Goal: Task Accomplishment & Management: Use online tool/utility

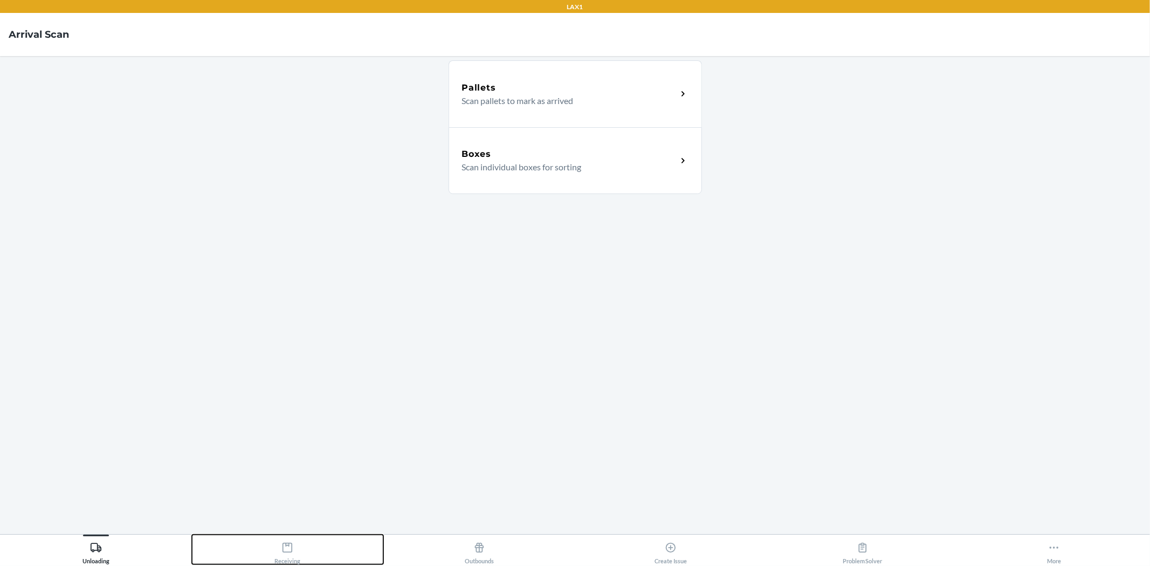
click at [293, 548] on div "Receiving" at bounding box center [287, 551] width 26 height 27
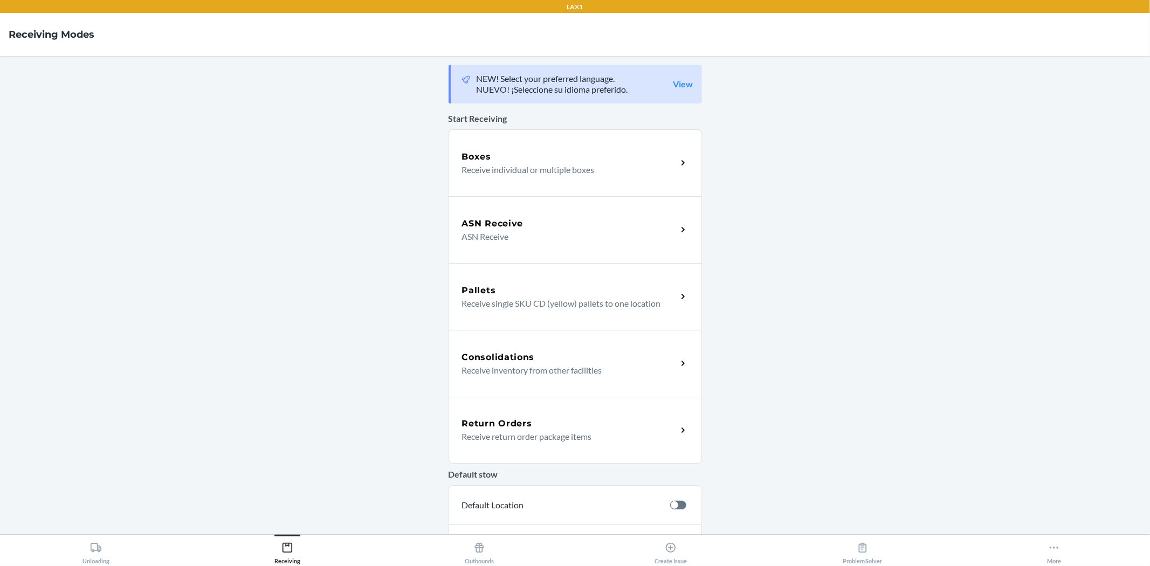
click at [568, 439] on p "Receive return order package items" at bounding box center [565, 436] width 207 height 13
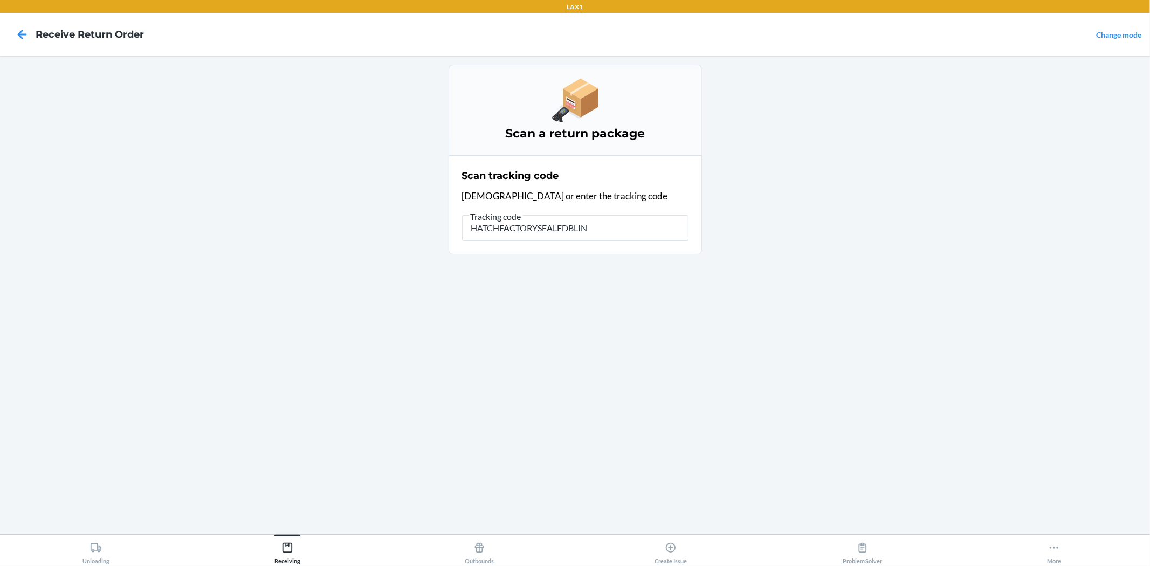
type input "HATCHFACTORYSEALEDBLIND"
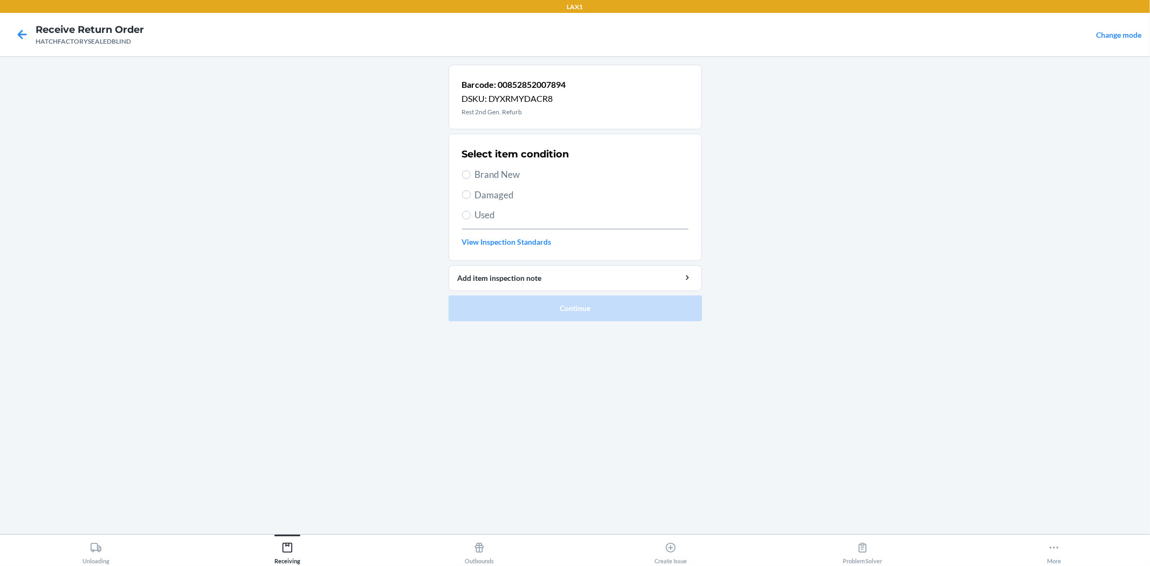
click at [503, 197] on span "Damaged" at bounding box center [582, 195] width 214 height 14
click at [471, 197] on input "Damaged" at bounding box center [466, 194] width 9 height 9
radio input "true"
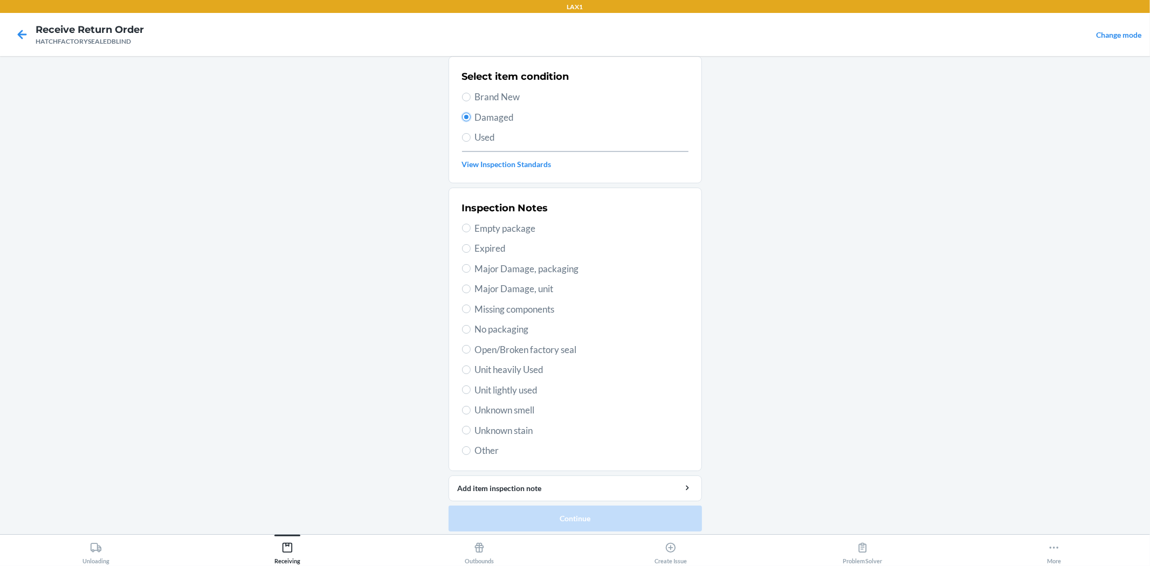
scroll to position [83, 0]
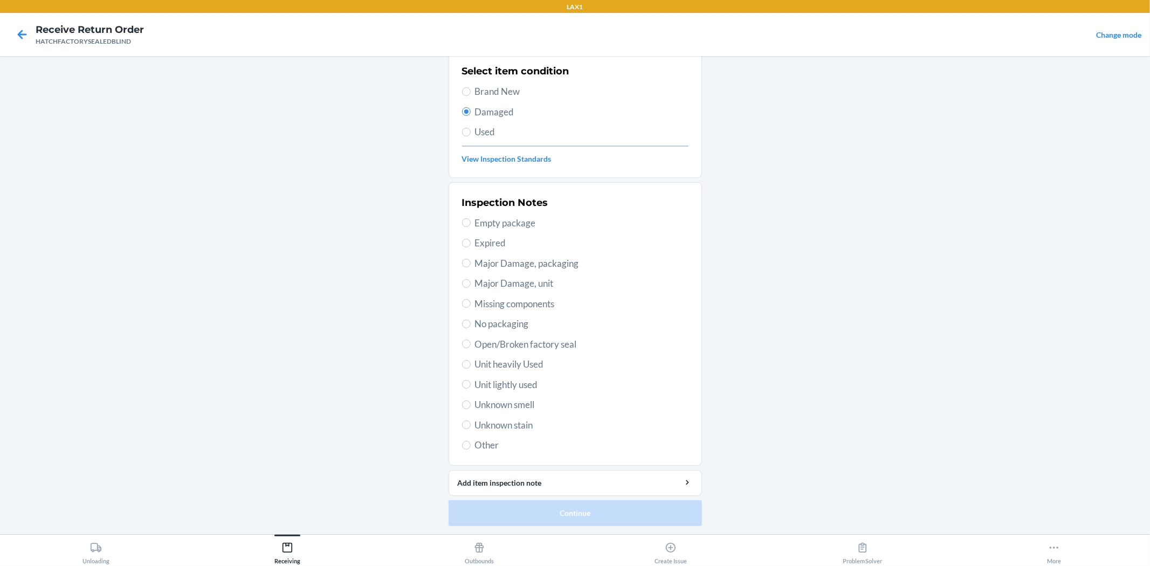
click at [541, 279] on span "Major Damage, unit" at bounding box center [582, 284] width 214 height 14
click at [471, 279] on input "Major Damage, unit" at bounding box center [466, 283] width 9 height 9
radio input "true"
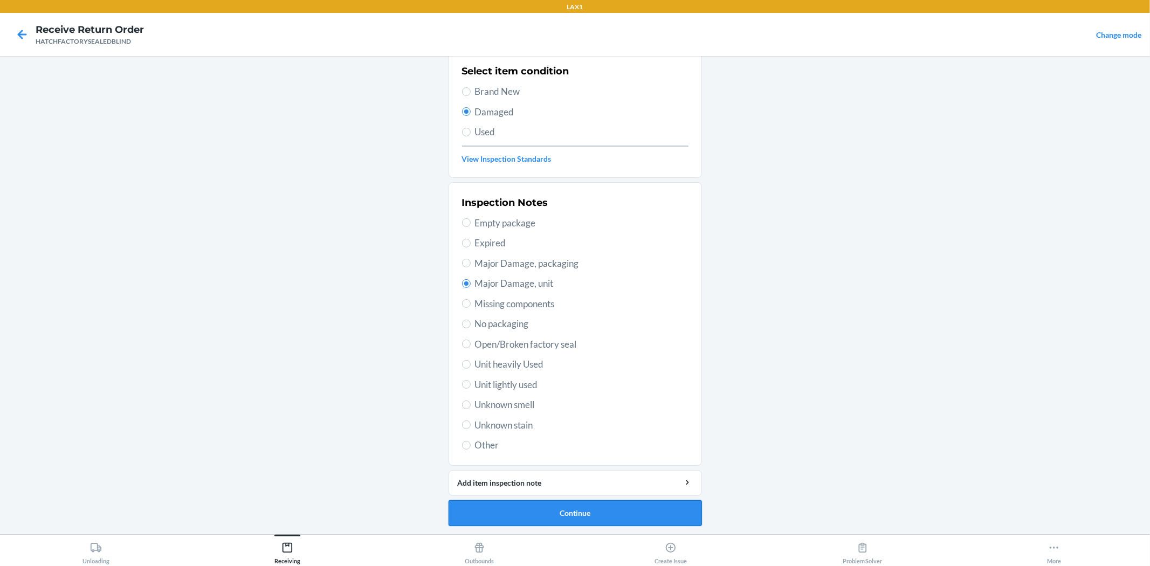
click at [595, 511] on button "Continue" at bounding box center [575, 513] width 253 height 26
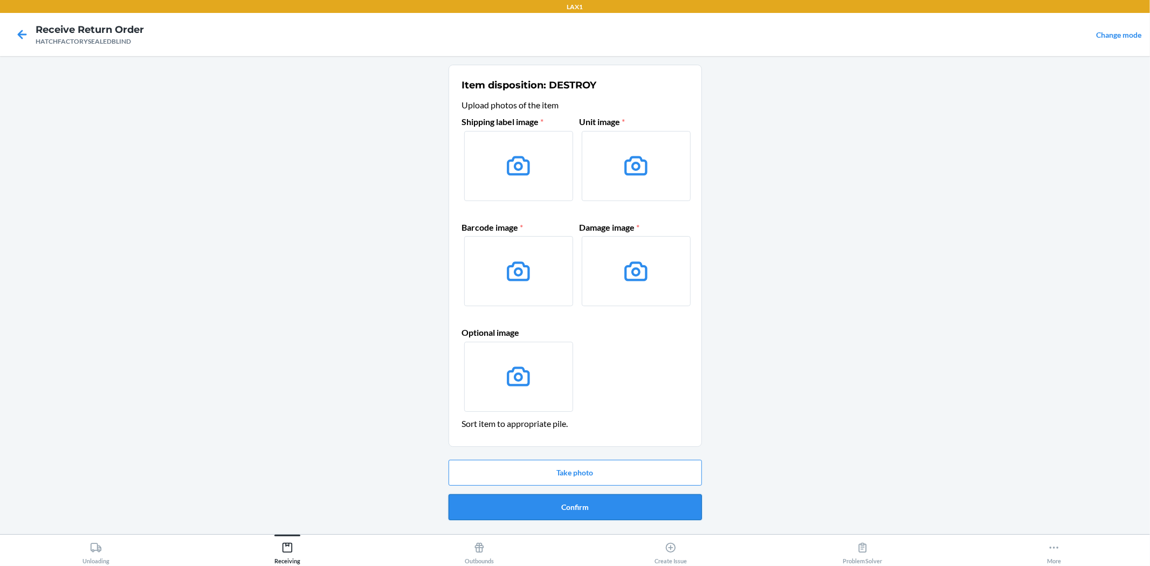
click at [614, 510] on button "Confirm" at bounding box center [575, 507] width 253 height 26
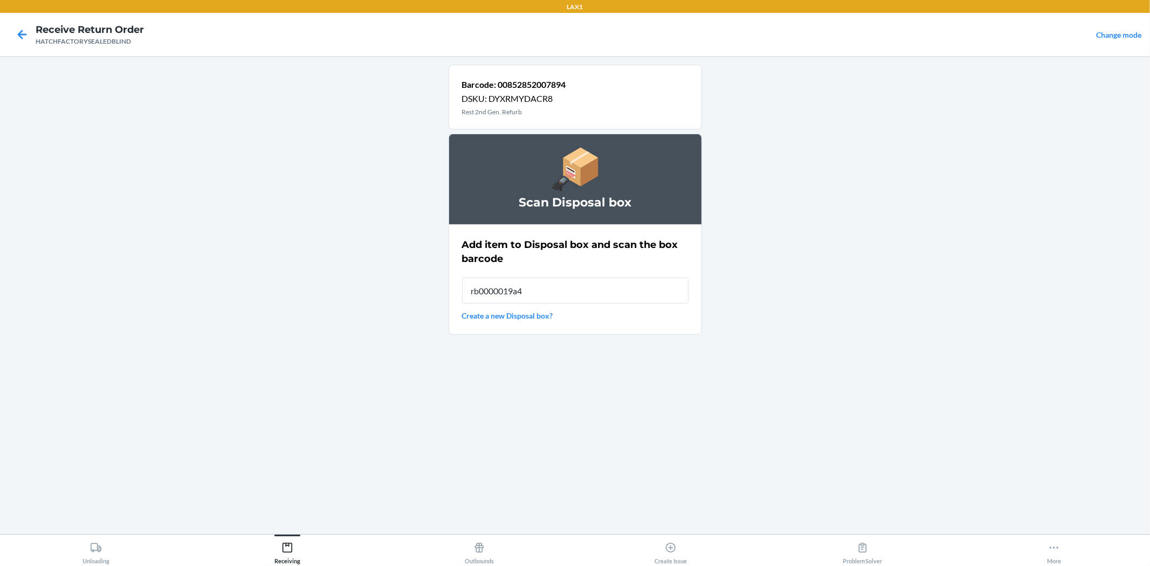
type input "rb0000019a4"
type input "RB0000019A4"
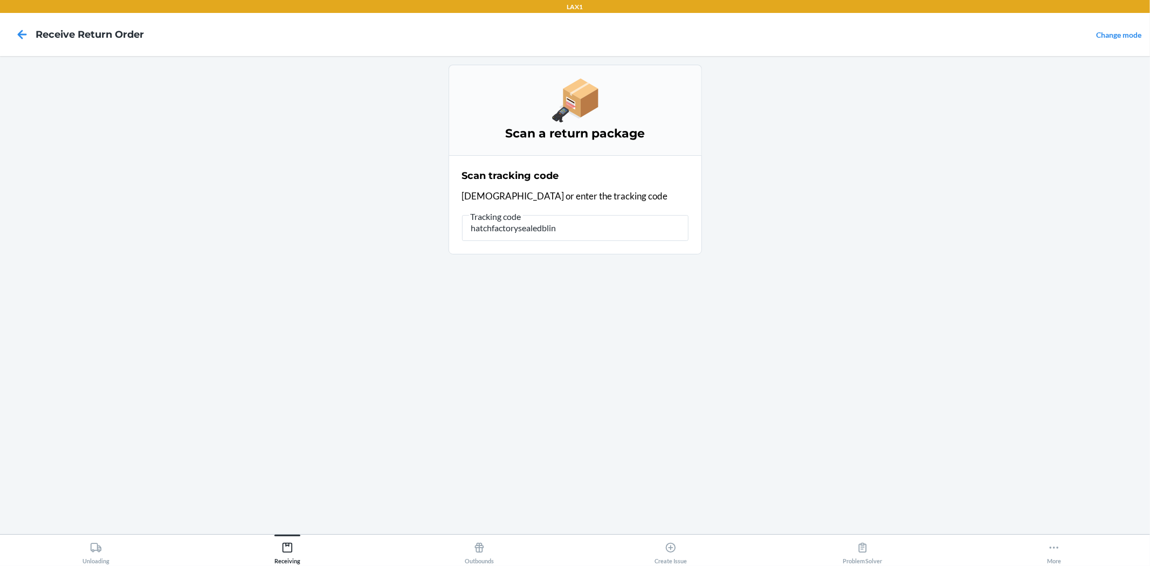
type input "hatchfactorysealedblind"
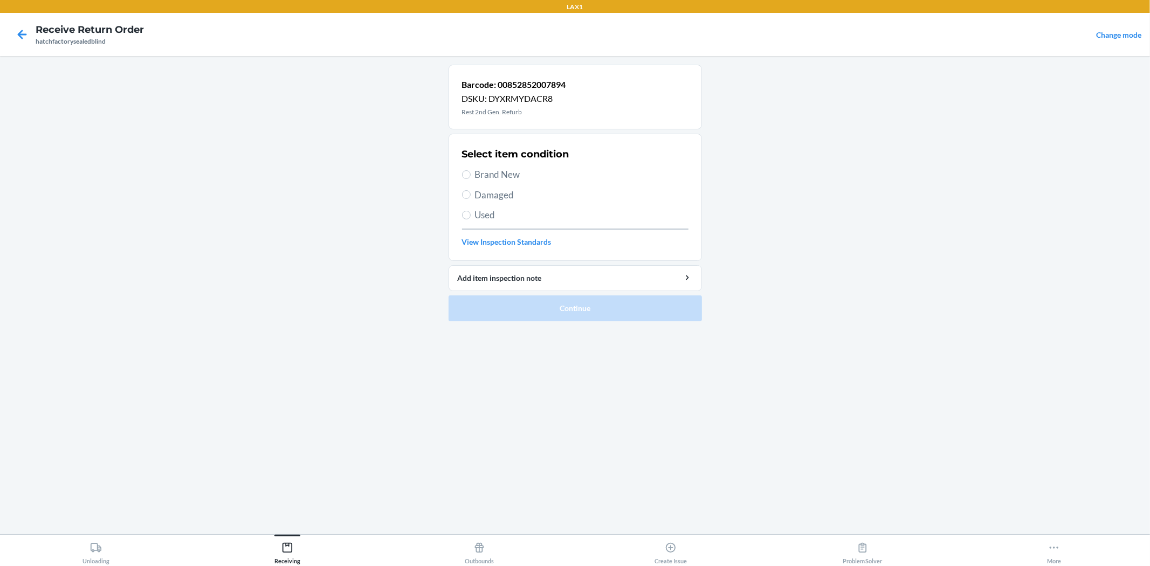
click at [510, 171] on span "Brand New" at bounding box center [582, 175] width 214 height 14
click at [471, 171] on input "Brand New" at bounding box center [466, 174] width 9 height 9
radio input "true"
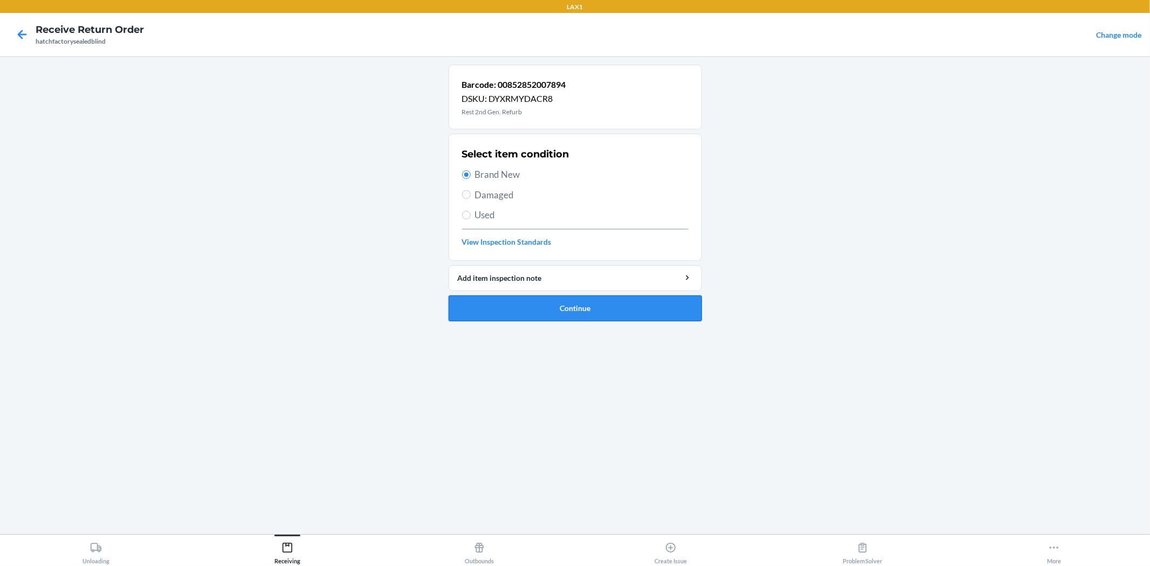
click at [563, 311] on button "Continue" at bounding box center [575, 308] width 253 height 26
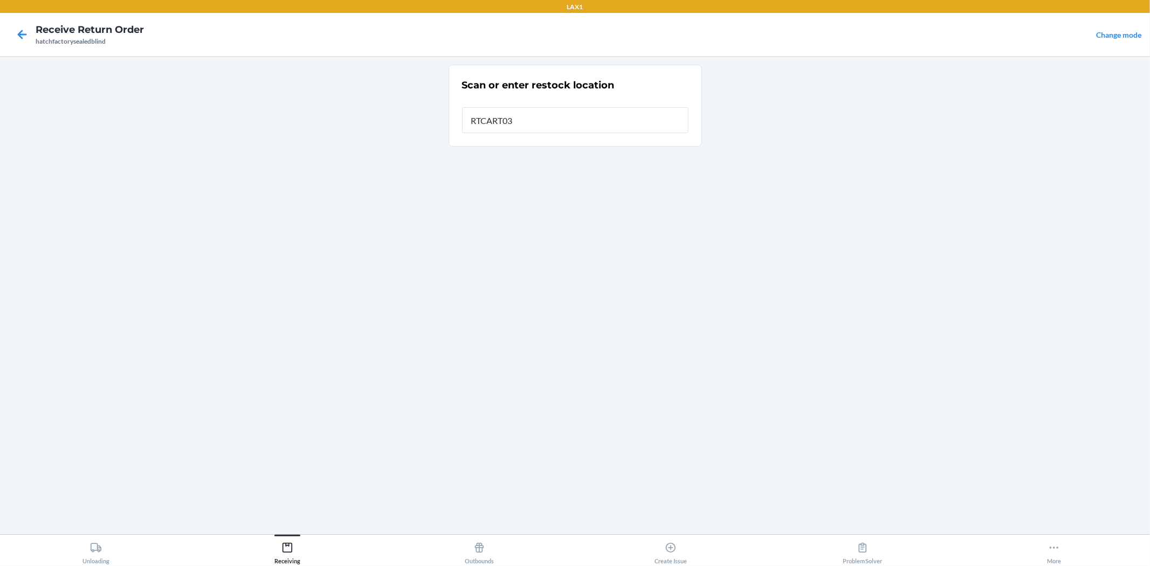
type input "RTCART036"
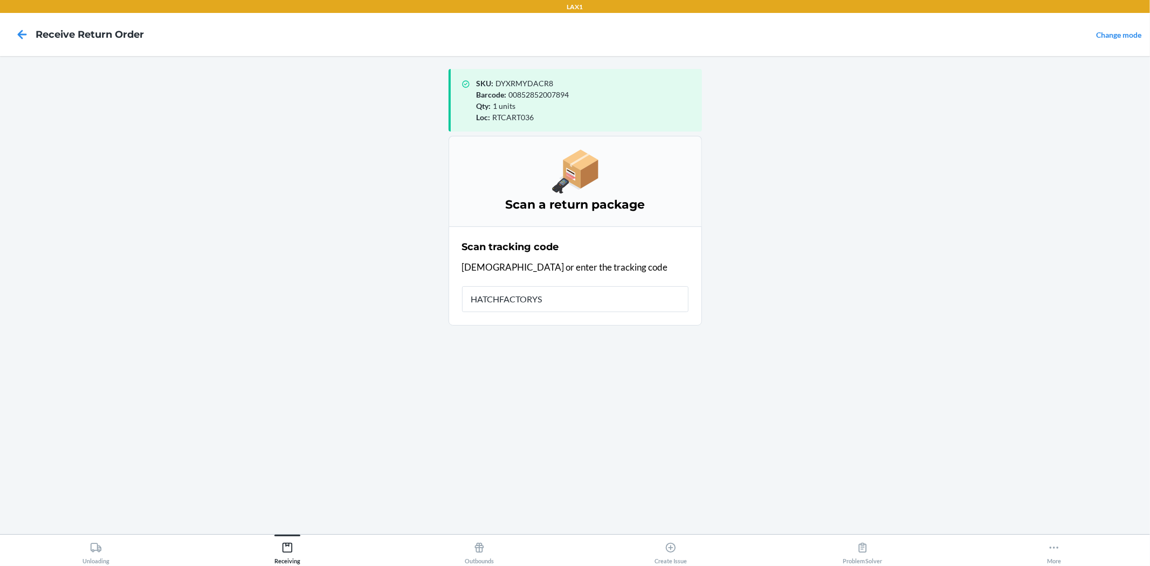
type input "HATCHFACTORYSE"
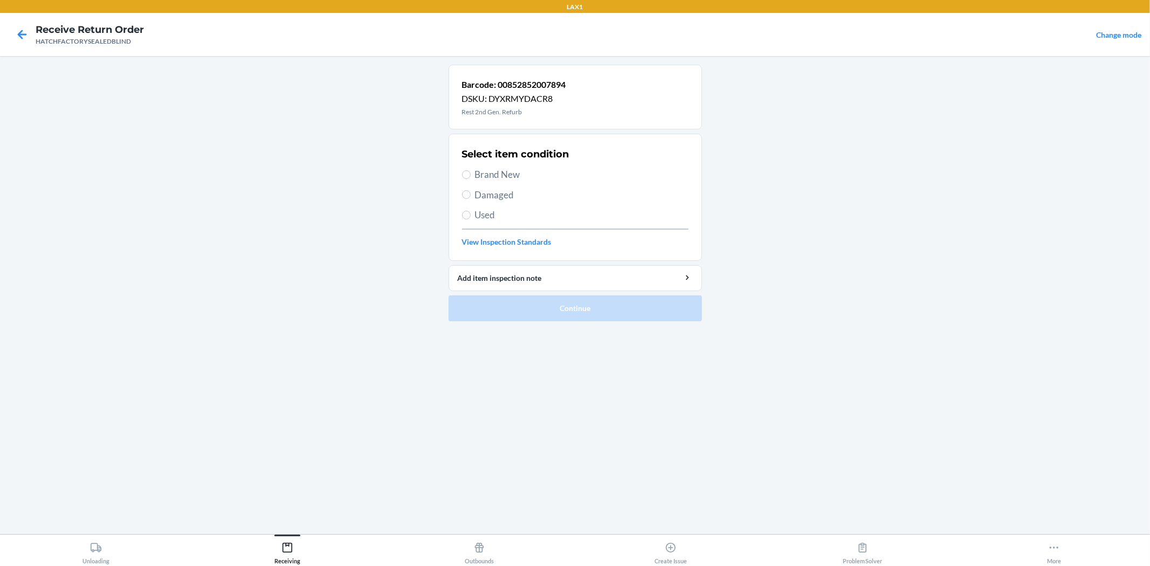
click at [514, 174] on span "Brand New" at bounding box center [582, 175] width 214 height 14
click at [471, 174] on input "Brand New" at bounding box center [466, 174] width 9 height 9
radio input "true"
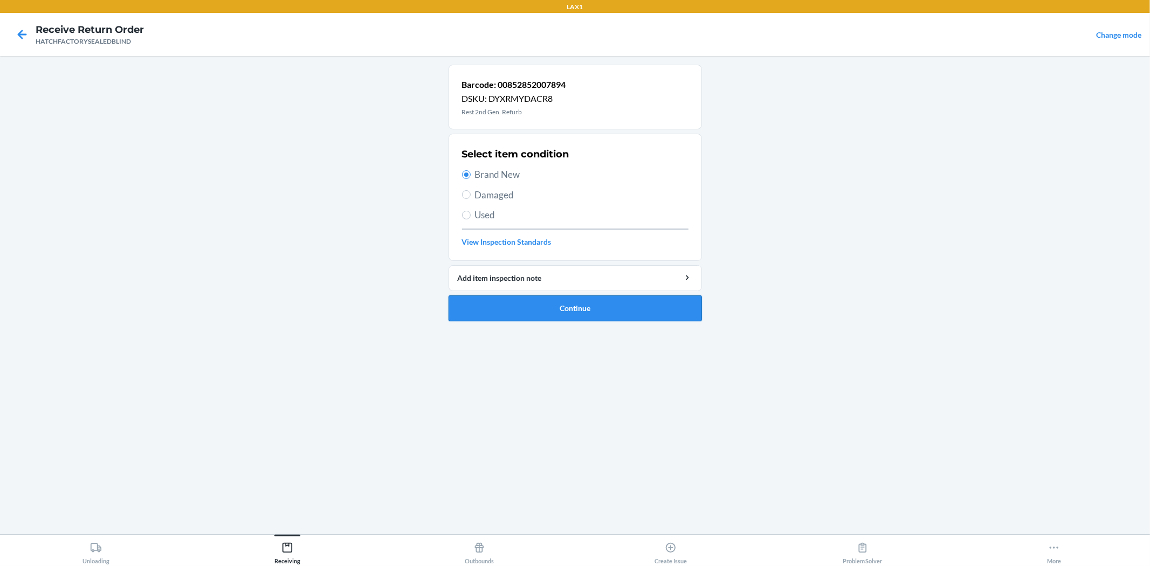
click at [562, 299] on button "Continue" at bounding box center [575, 308] width 253 height 26
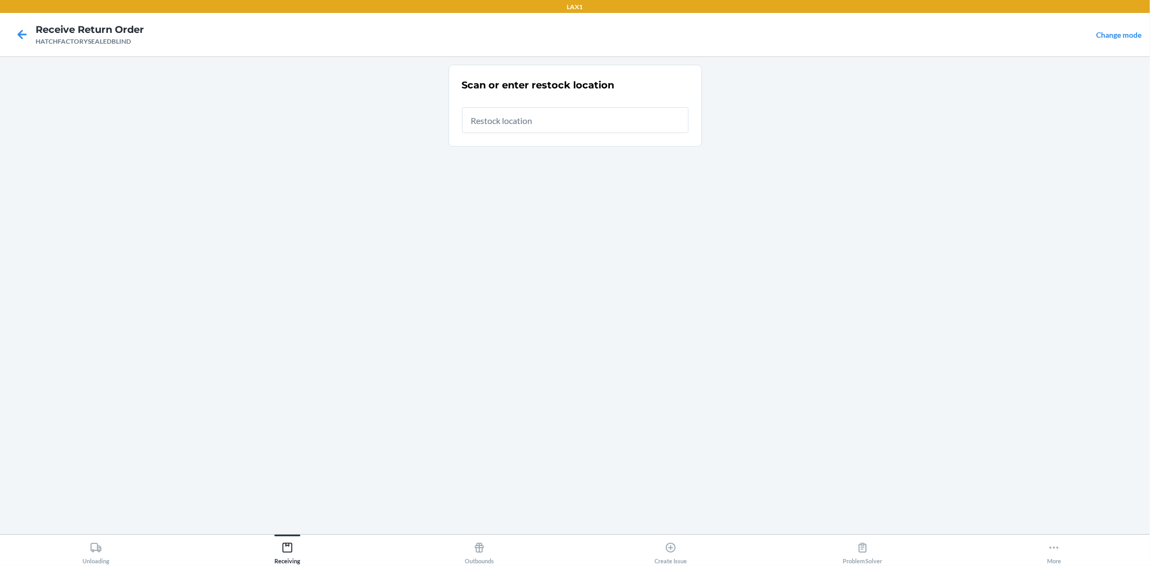
click at [552, 121] on input "text" at bounding box center [575, 120] width 226 height 26
type input "RTCART036"
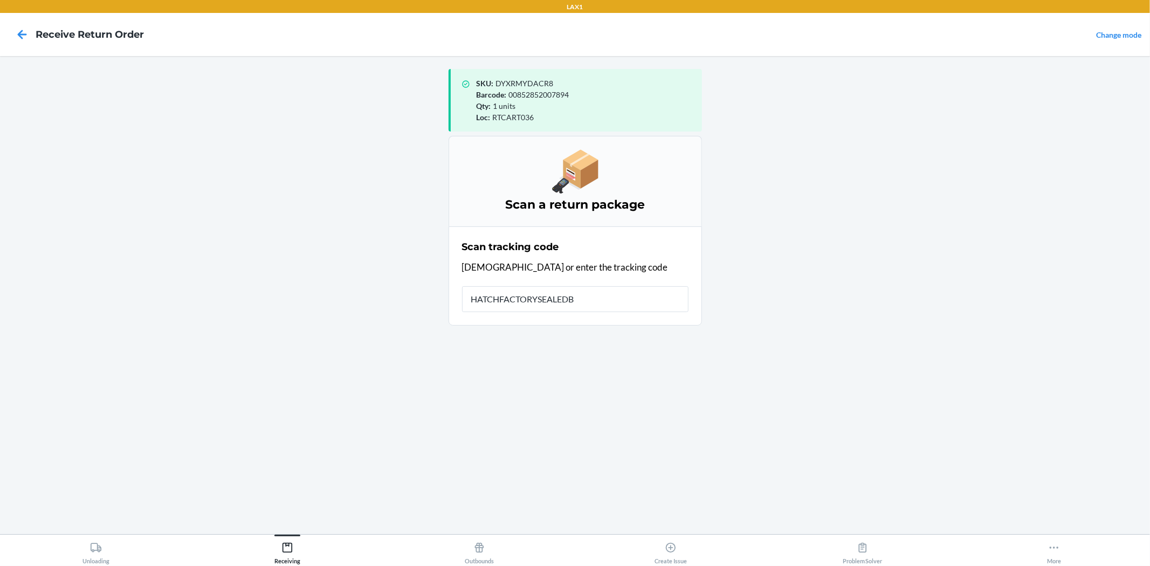
type input "HATCHFACTORYSEALEDBL"
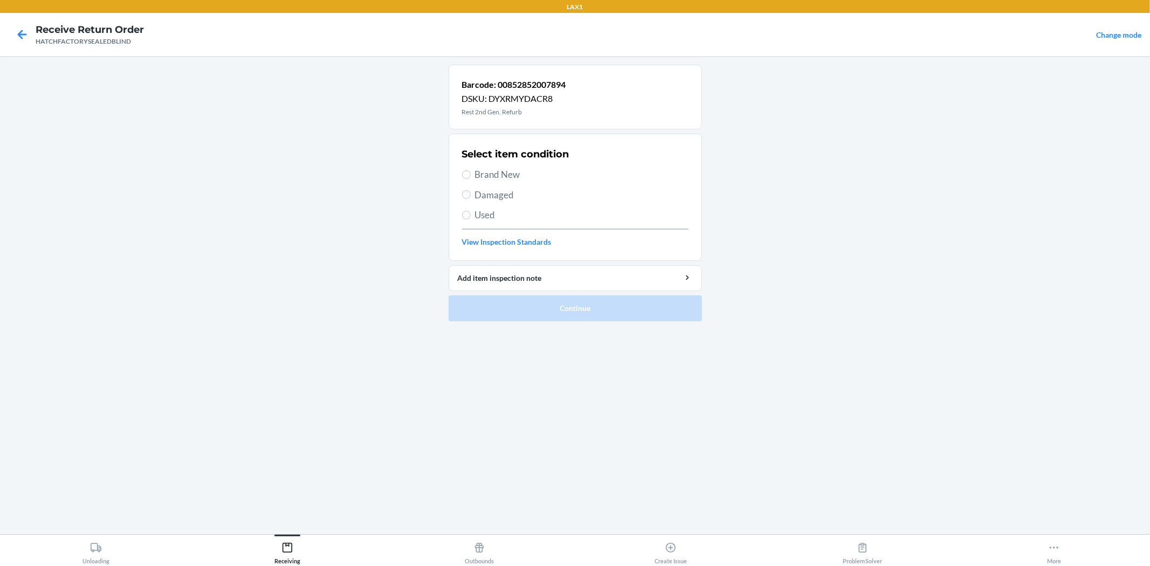
click at [507, 176] on span "Brand New" at bounding box center [582, 175] width 214 height 14
click at [471, 176] on input "Brand New" at bounding box center [466, 174] width 9 height 9
radio input "true"
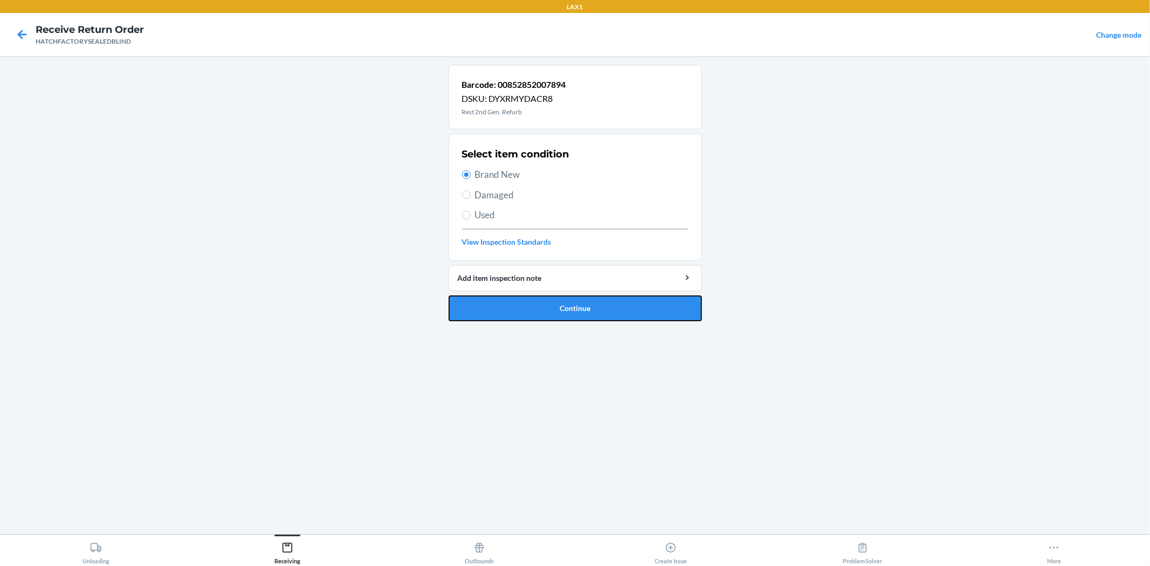
drag, startPoint x: 553, startPoint y: 304, endPoint x: 521, endPoint y: 129, distance: 177.1
click at [553, 300] on button "Continue" at bounding box center [575, 308] width 253 height 26
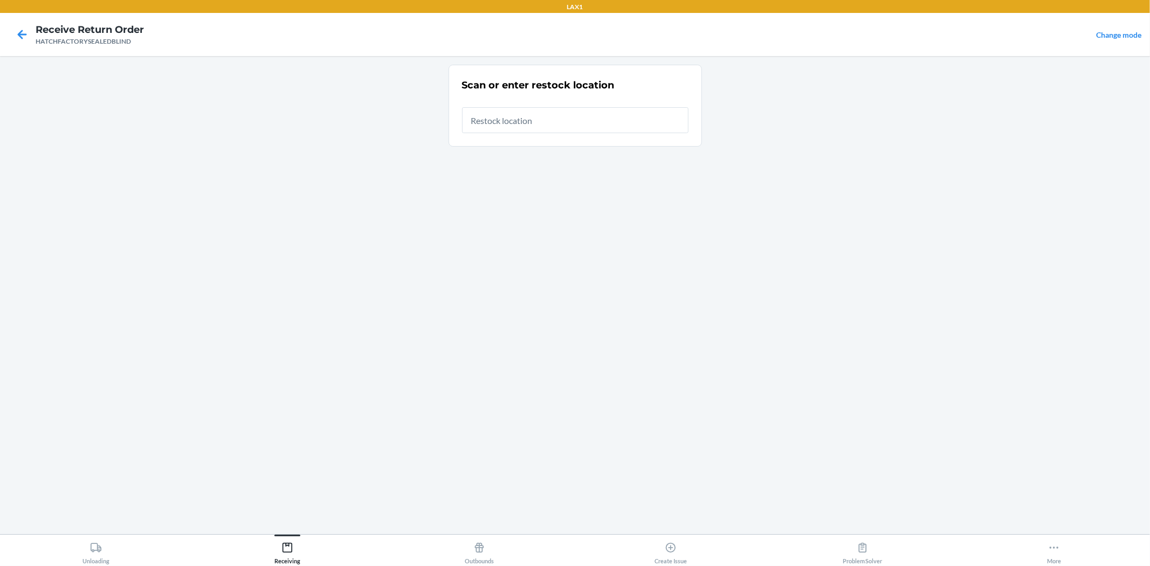
click at [537, 107] on input "text" at bounding box center [575, 120] width 226 height 26
type input "RTCART036"
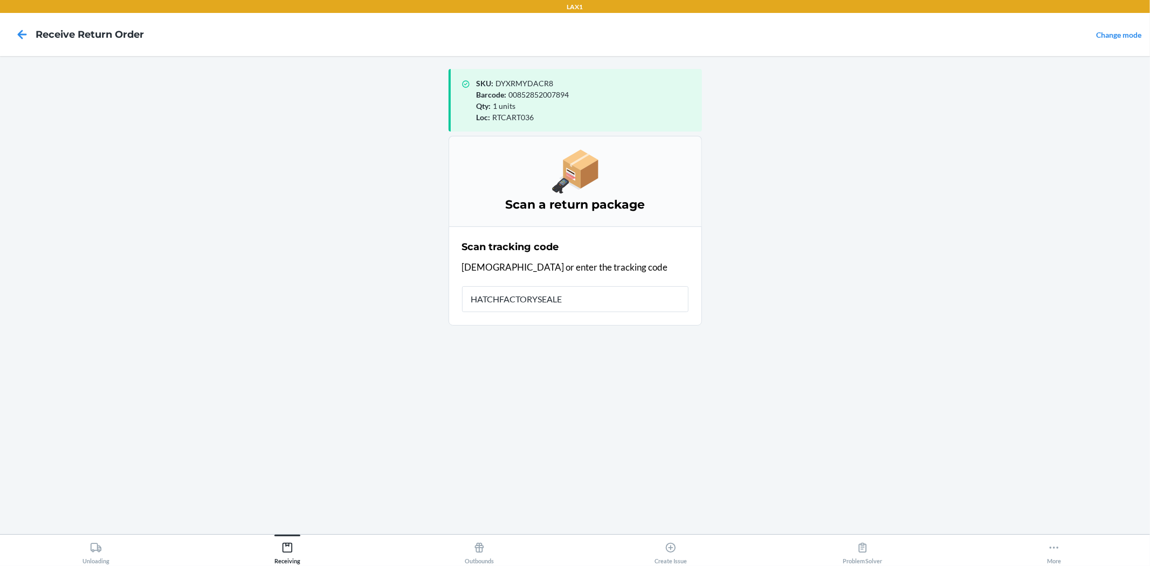
type input "HATCHFACTORYSEALED"
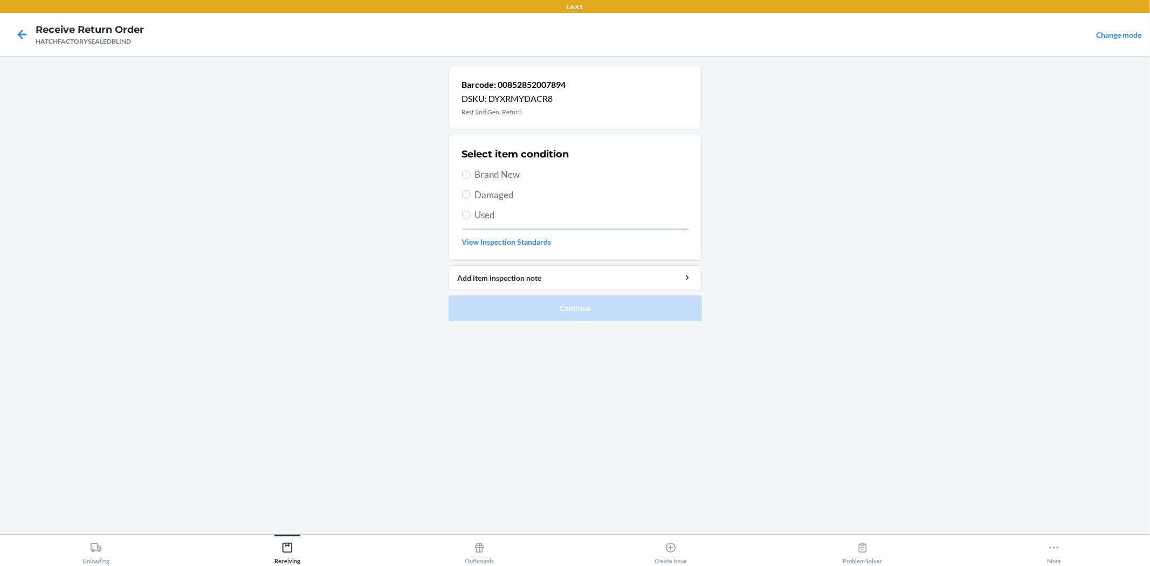
click at [493, 196] on span "Damaged" at bounding box center [582, 195] width 214 height 14
click at [471, 196] on input "Damaged" at bounding box center [466, 194] width 9 height 9
radio input "true"
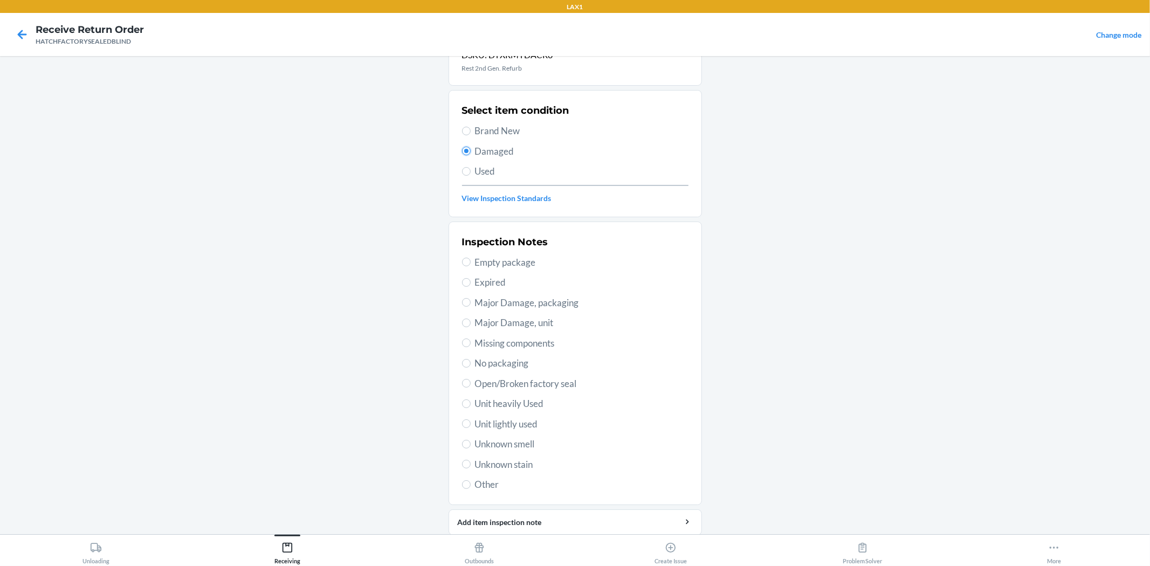
scroll to position [83, 0]
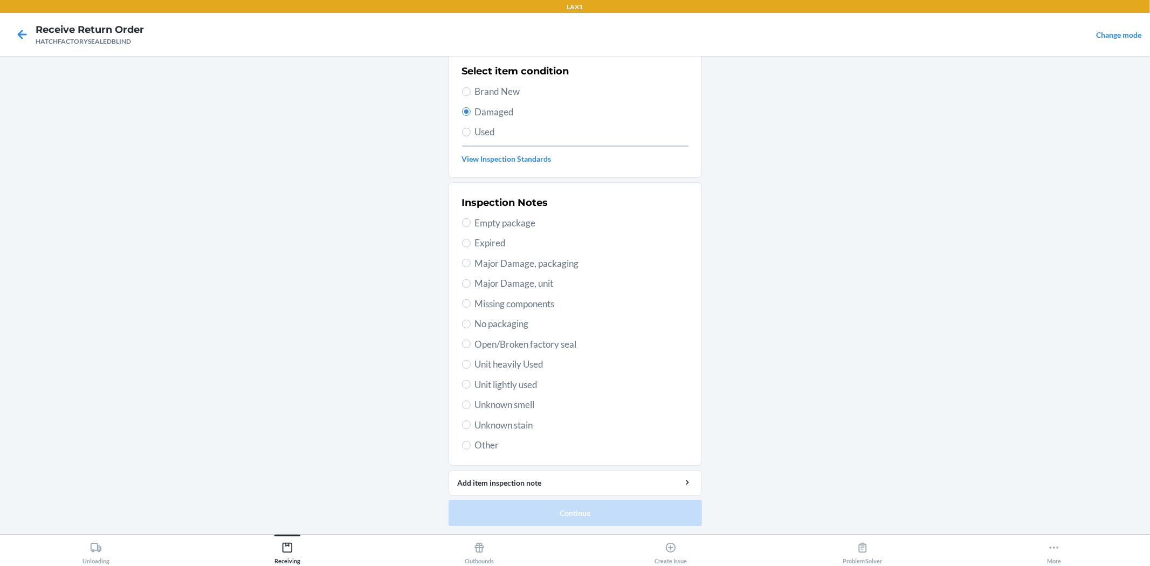
click at [514, 286] on span "Major Damage, unit" at bounding box center [582, 284] width 214 height 14
click at [471, 286] on input "Major Damage, unit" at bounding box center [466, 283] width 9 height 9
radio input "true"
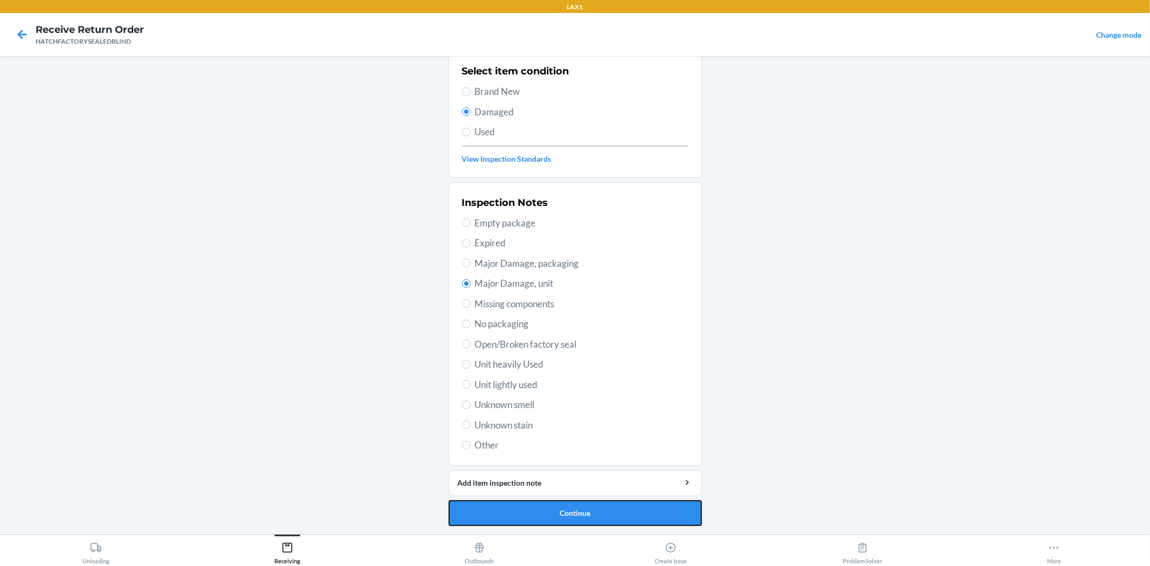
drag, startPoint x: 579, startPoint y: 511, endPoint x: 607, endPoint y: 397, distance: 117.2
click at [612, 416] on li "Barcode: 00852852007894 DSKU: DYXRMYDACR8 Rest 2nd Gen. Refurb Select item cond…" at bounding box center [575, 254] width 253 height 545
click at [594, 512] on button "Continue" at bounding box center [575, 513] width 253 height 26
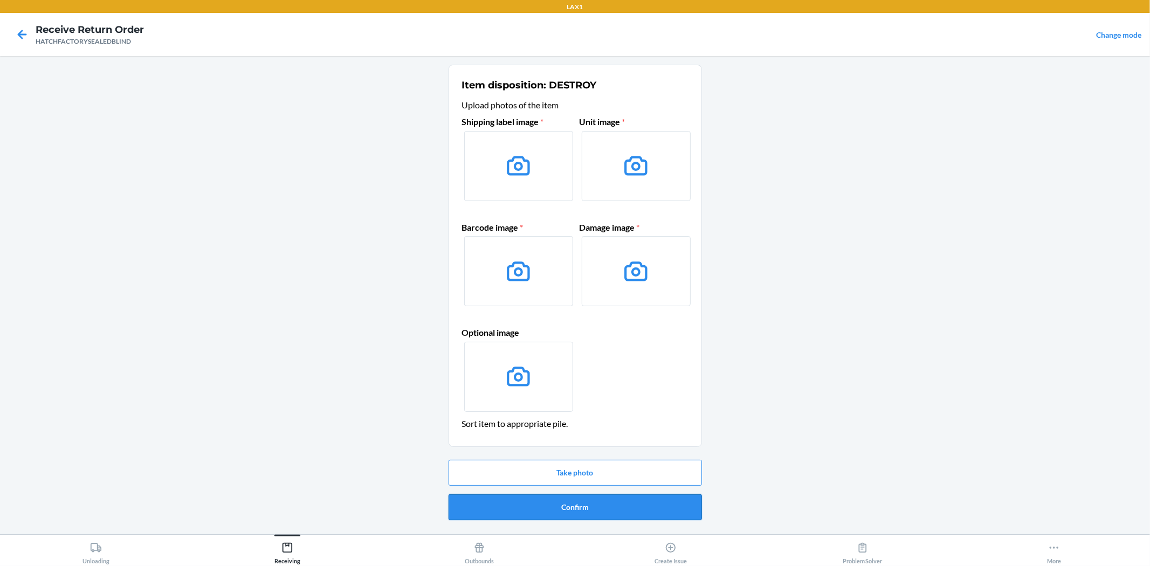
drag, startPoint x: 613, startPoint y: 500, endPoint x: 616, endPoint y: 396, distance: 104.7
click at [613, 500] on button "Confirm" at bounding box center [575, 507] width 253 height 26
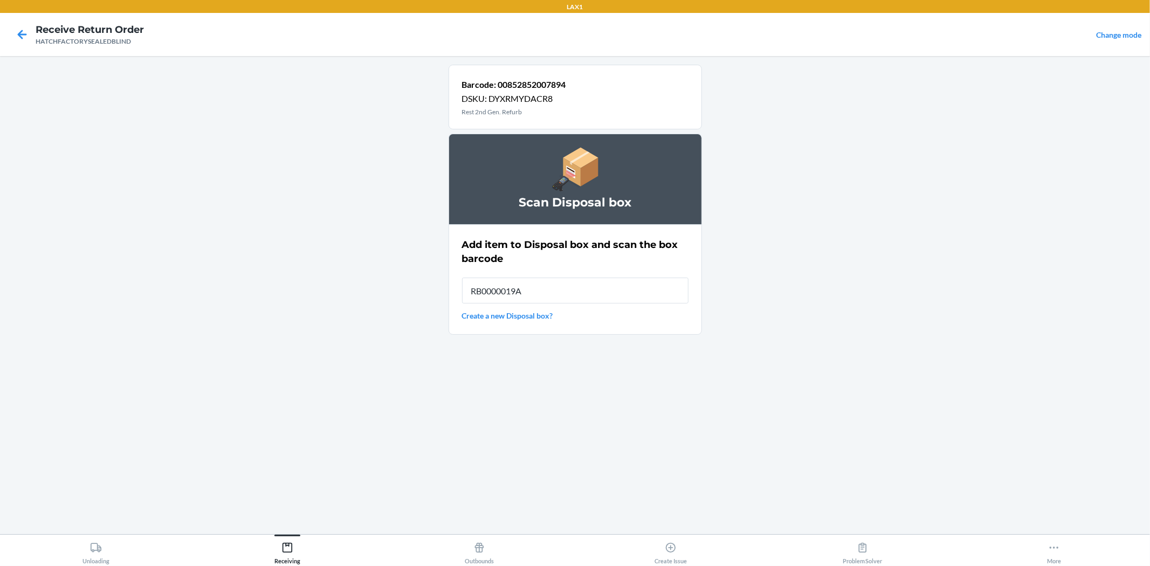
type input "RB0000019A4"
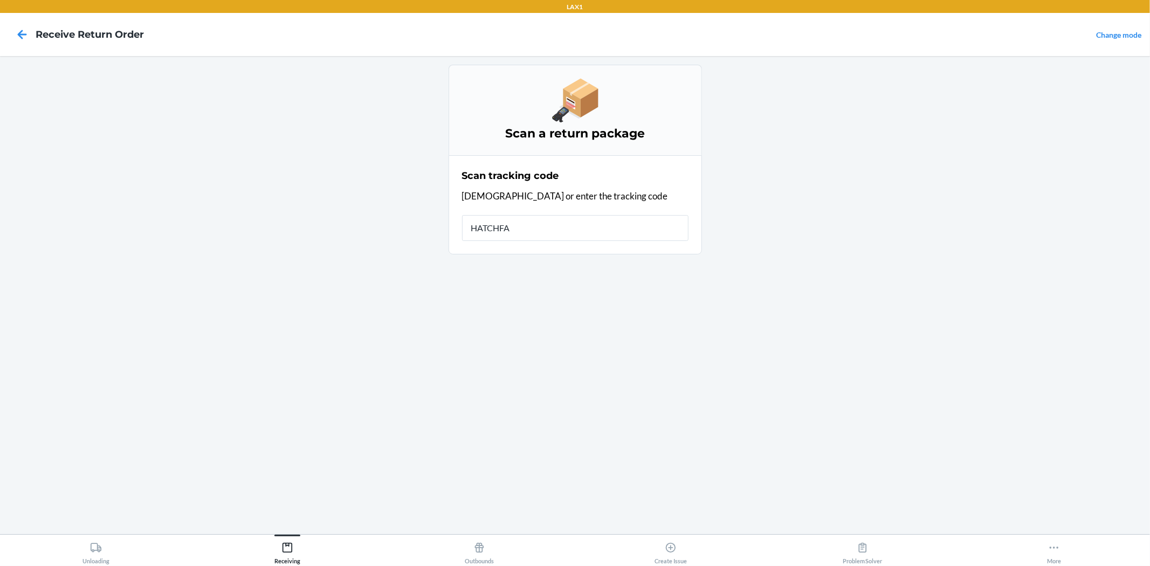
type input "HATCHFAC"
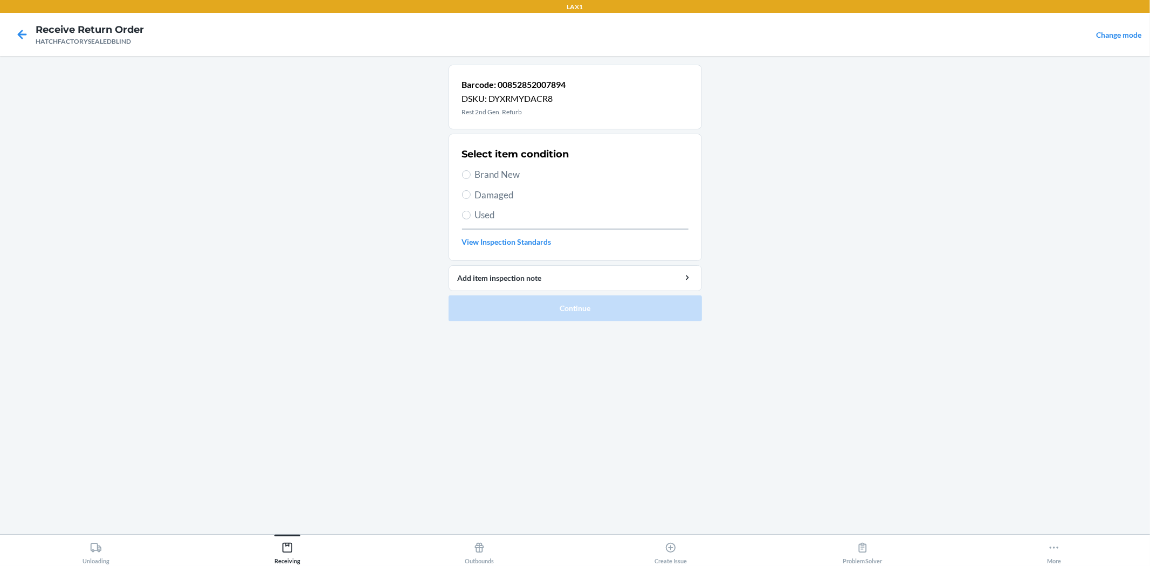
click at [529, 176] on span "Brand New" at bounding box center [582, 175] width 214 height 14
click at [471, 176] on input "Brand New" at bounding box center [466, 174] width 9 height 9
radio input "true"
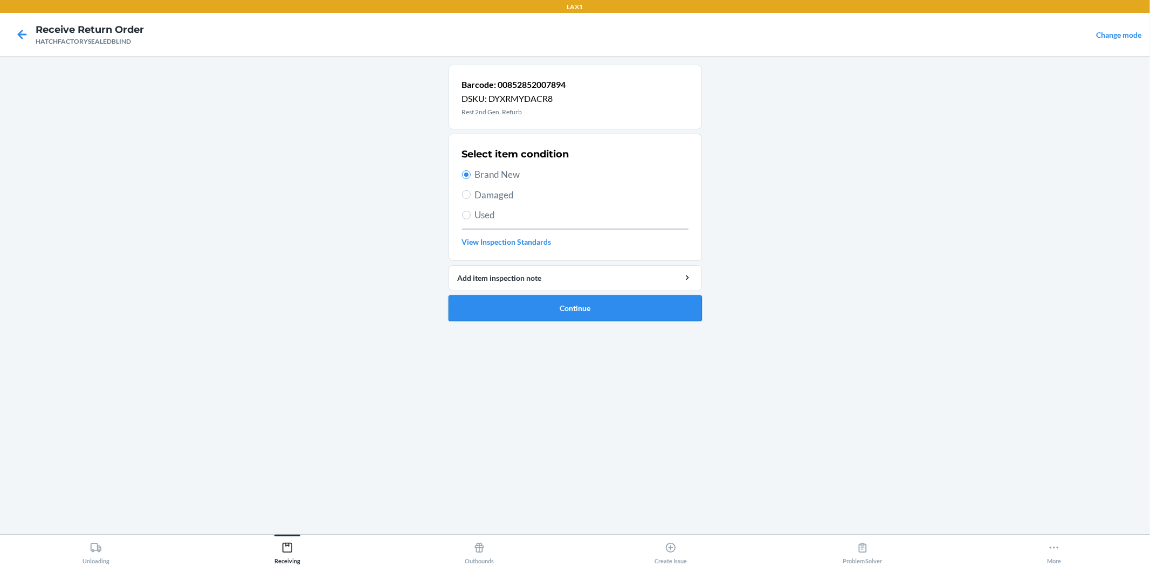
click at [593, 303] on button "Continue" at bounding box center [575, 308] width 253 height 26
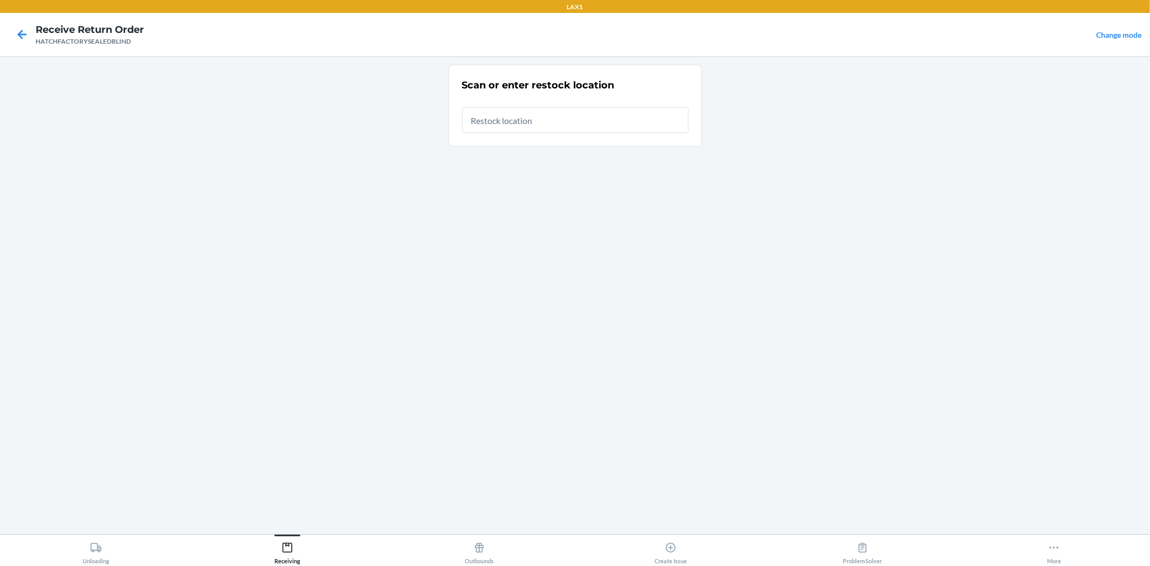
click at [545, 123] on input "text" at bounding box center [575, 120] width 226 height 26
type input "RTCART036"
